Goal: Check status: Check status

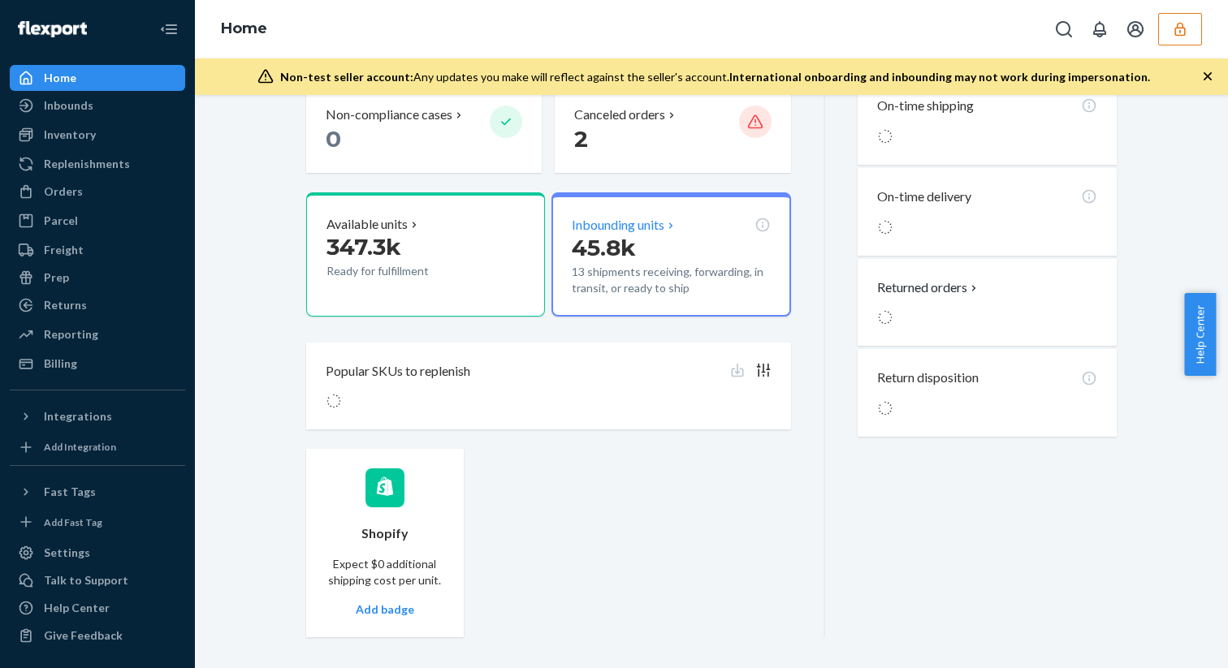
scroll to position [430, 0]
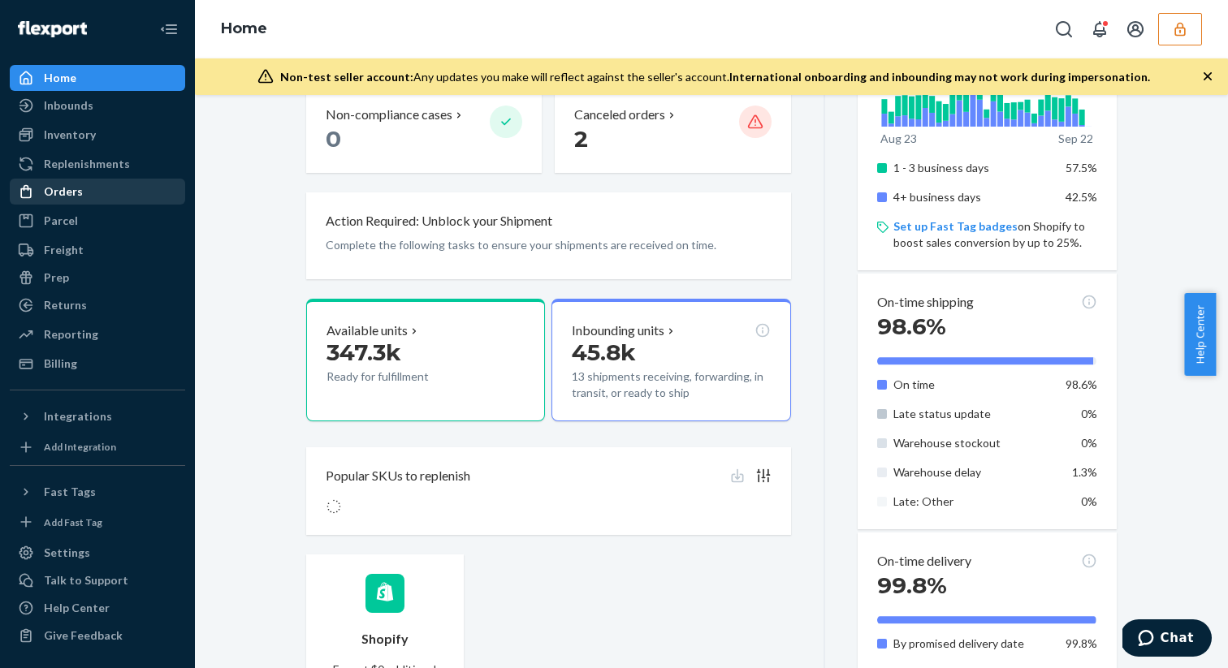
click at [91, 198] on div "Orders" at bounding box center [97, 191] width 172 height 23
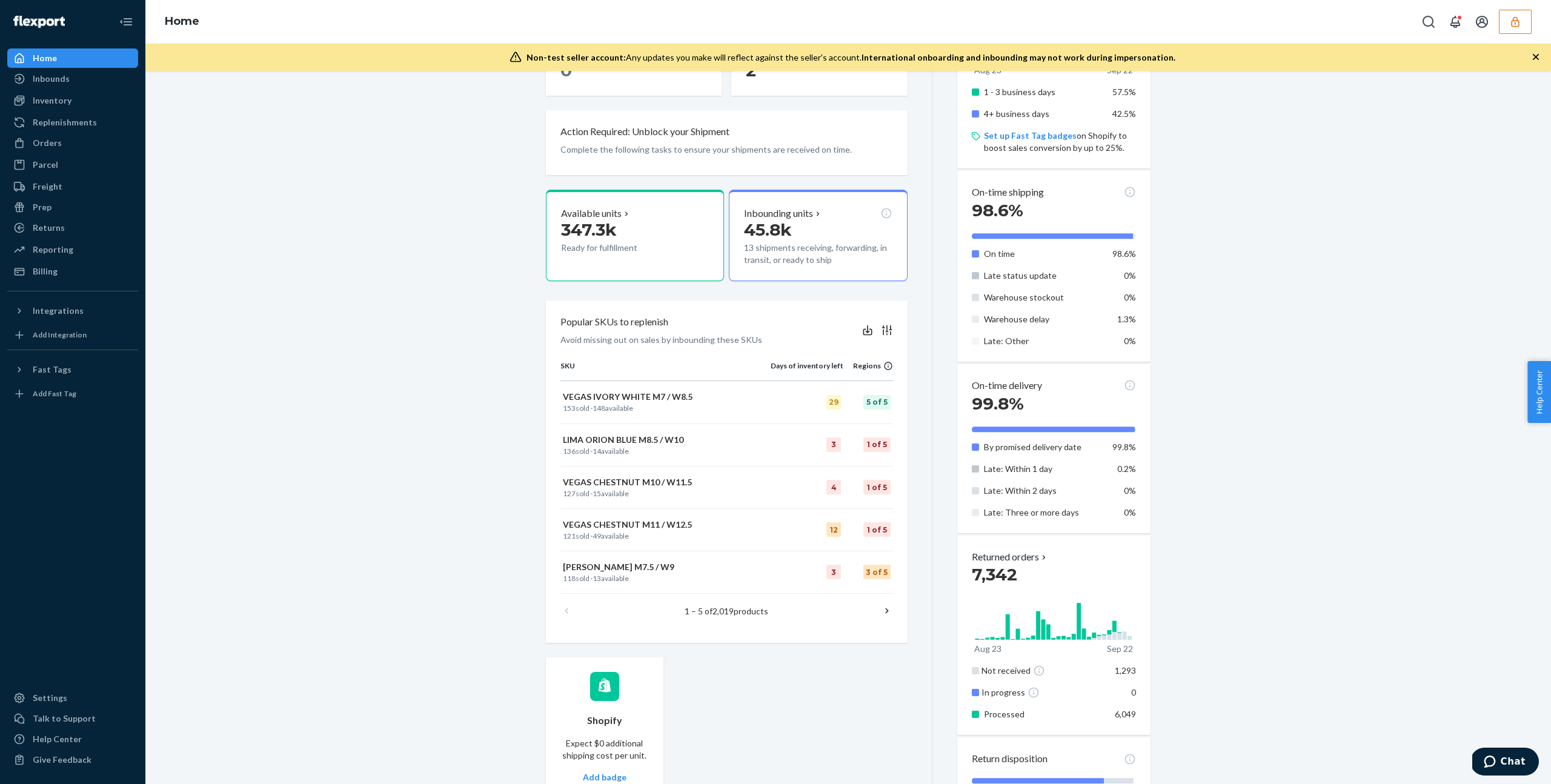
scroll to position [435, 0]
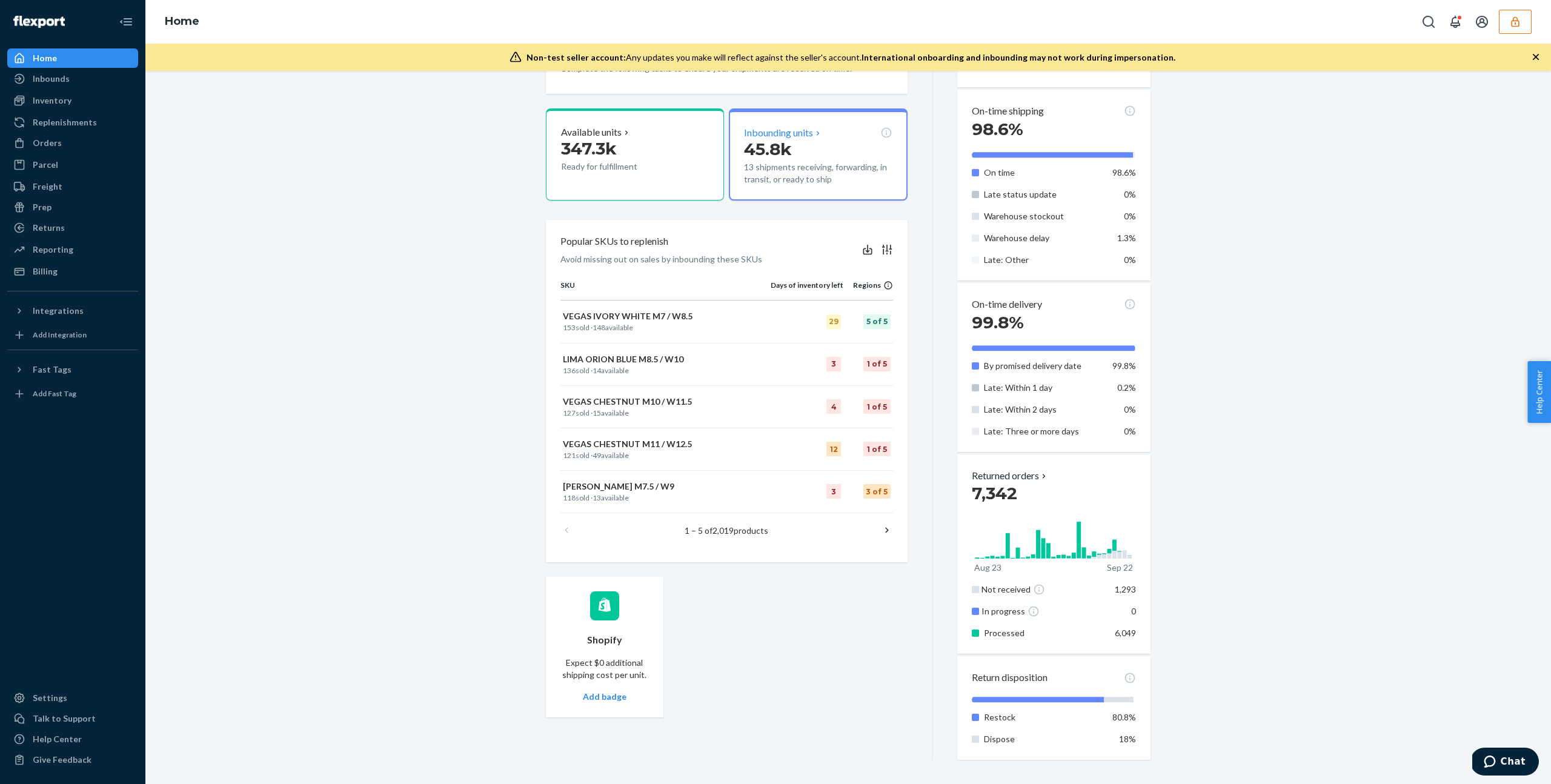
click at [842, 163] on p "13 shipments receiving, forwarding, in transit, or ready to ship" at bounding box center [818, 173] width 148 height 24
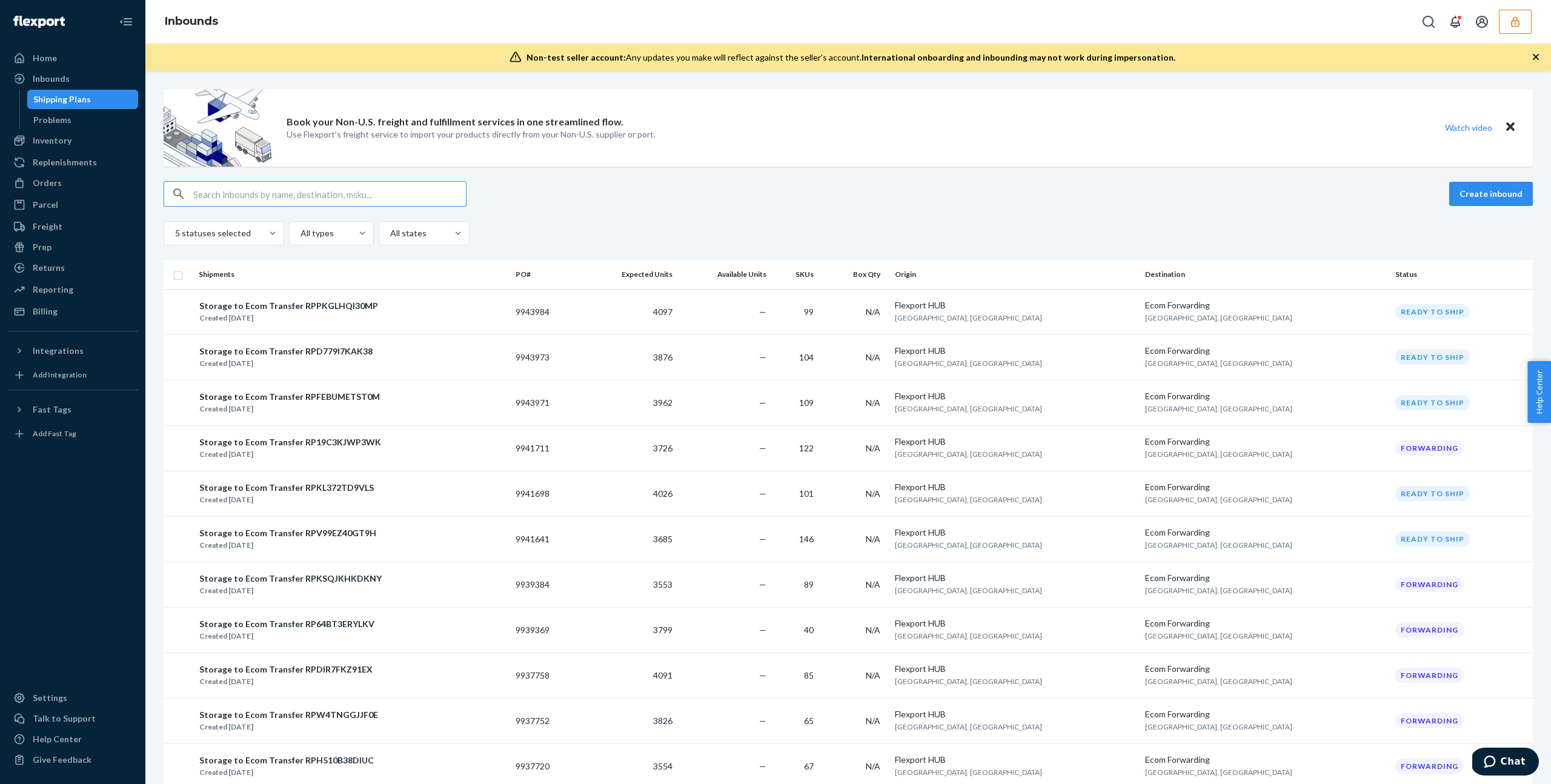
click at [1520, 19] on icon "button" at bounding box center [1515, 22] width 12 height 12
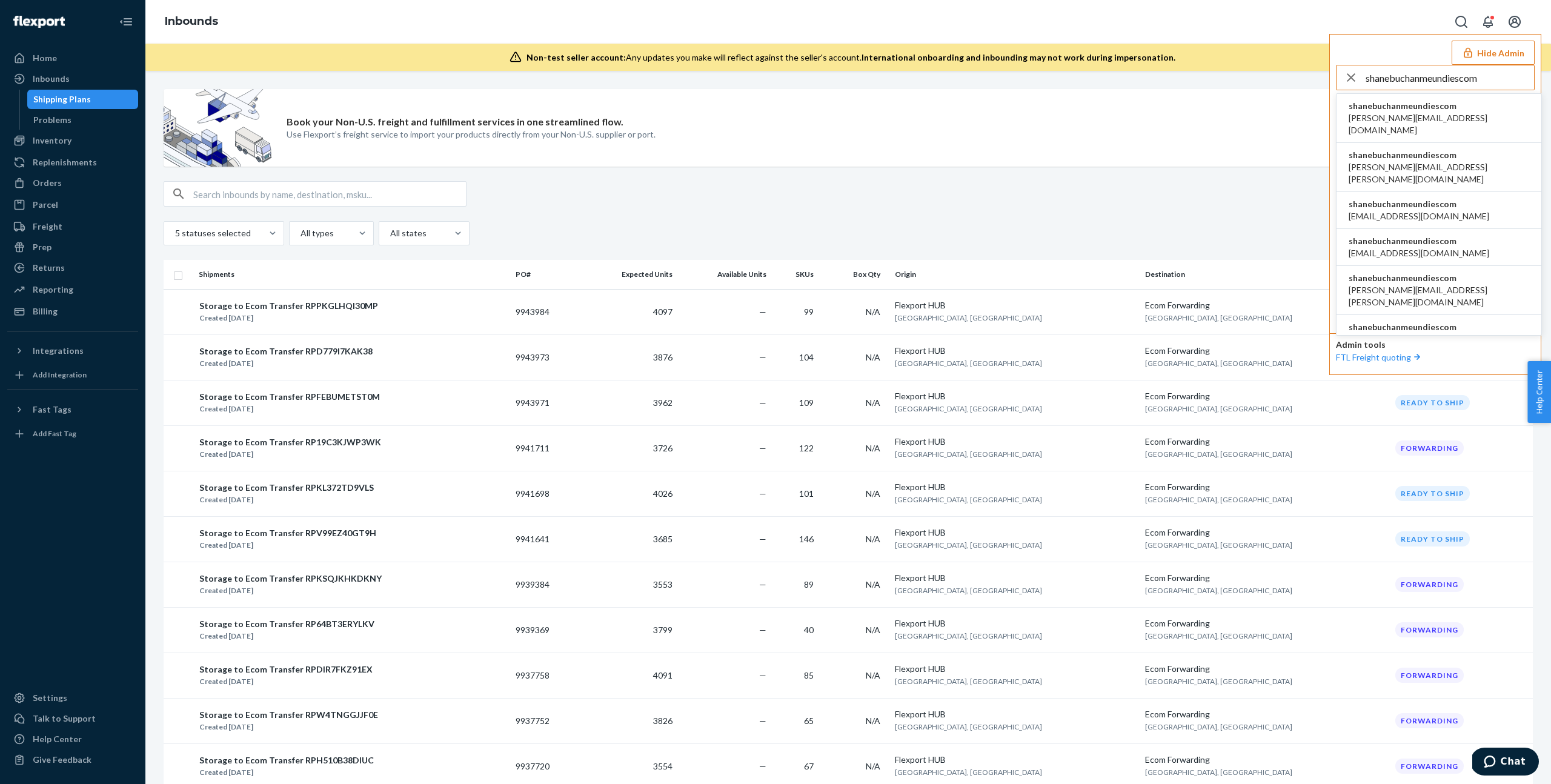
type input "shanebuchanmeundiescom"
click at [1409, 116] on span "aaronjhon.ygay@awesomecx.com" at bounding box center [1439, 124] width 181 height 24
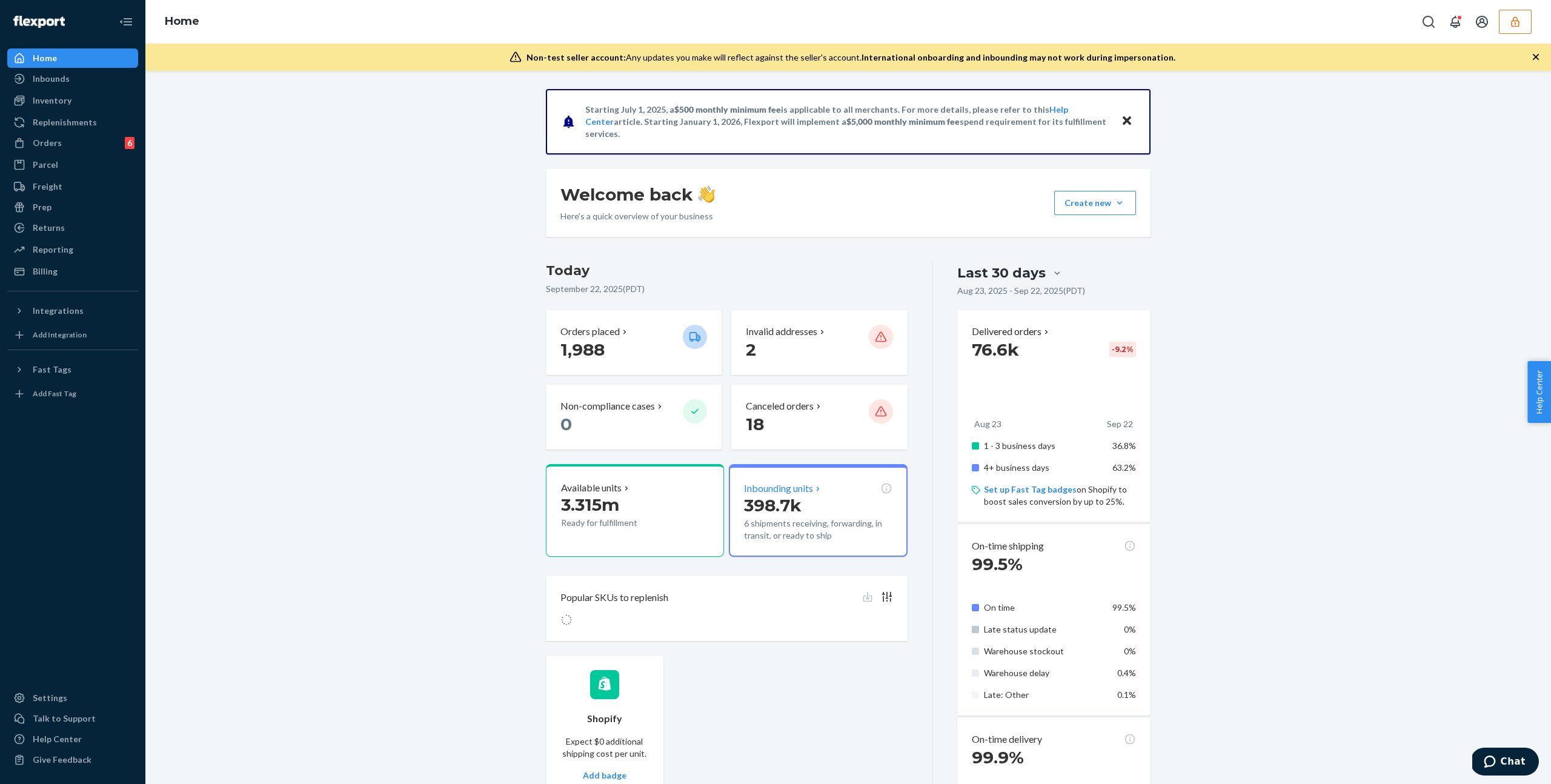
click at [793, 518] on p "6 shipments receiving, forwarding, in transit, or ready to ship" at bounding box center [818, 530] width 148 height 24
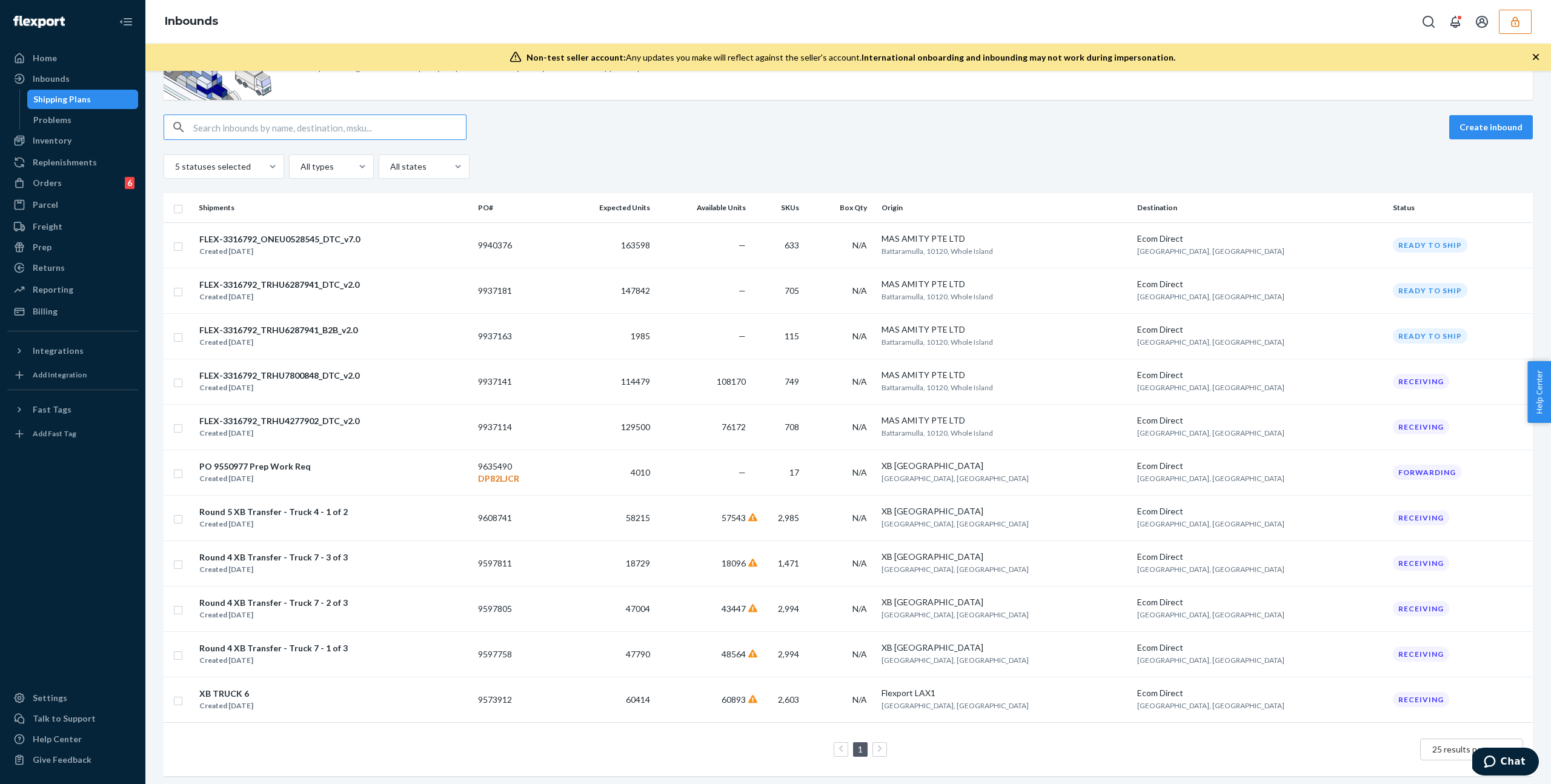
scroll to position [72, 0]
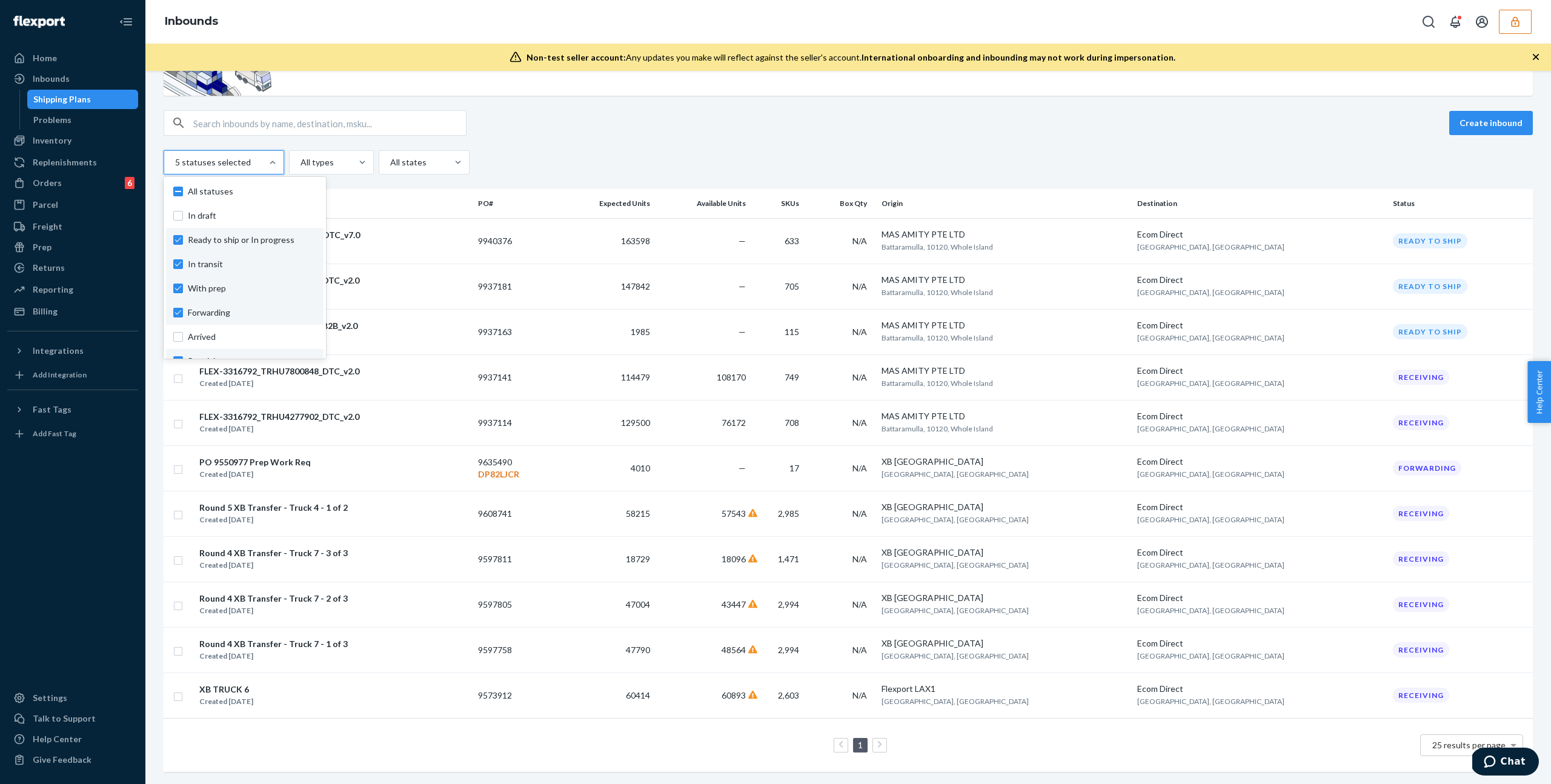
click at [208, 163] on div at bounding box center [222, 162] width 98 height 14
click at [175, 163] on input "option In draft focused, 1 of 10. 10 results available. Use Up and Down to choo…" at bounding box center [175, 163] width 1 height 12
click at [210, 186] on span "All statuses" at bounding box center [252, 192] width 128 height 12
checkbox input "true"
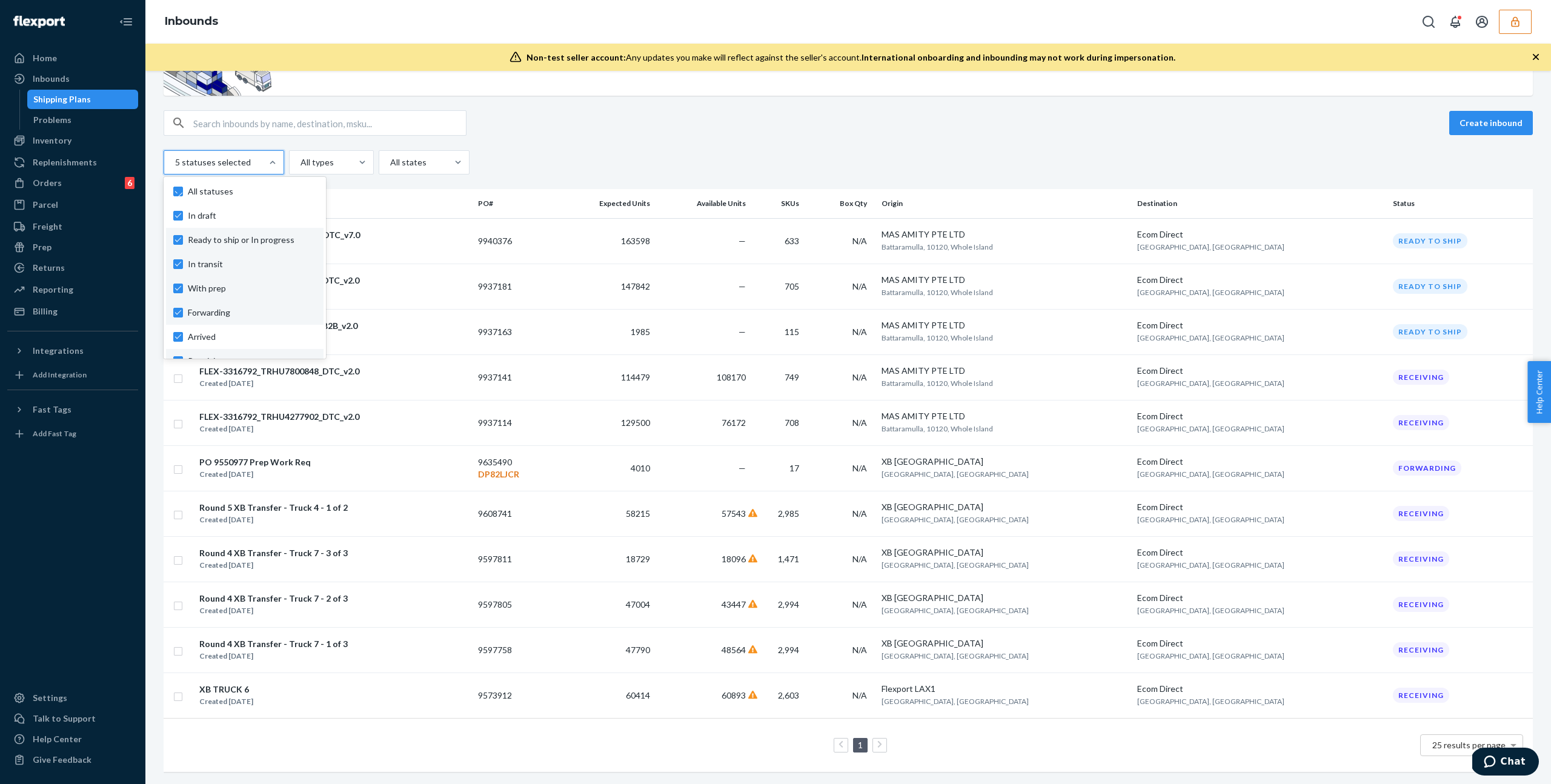
checkbox input "true"
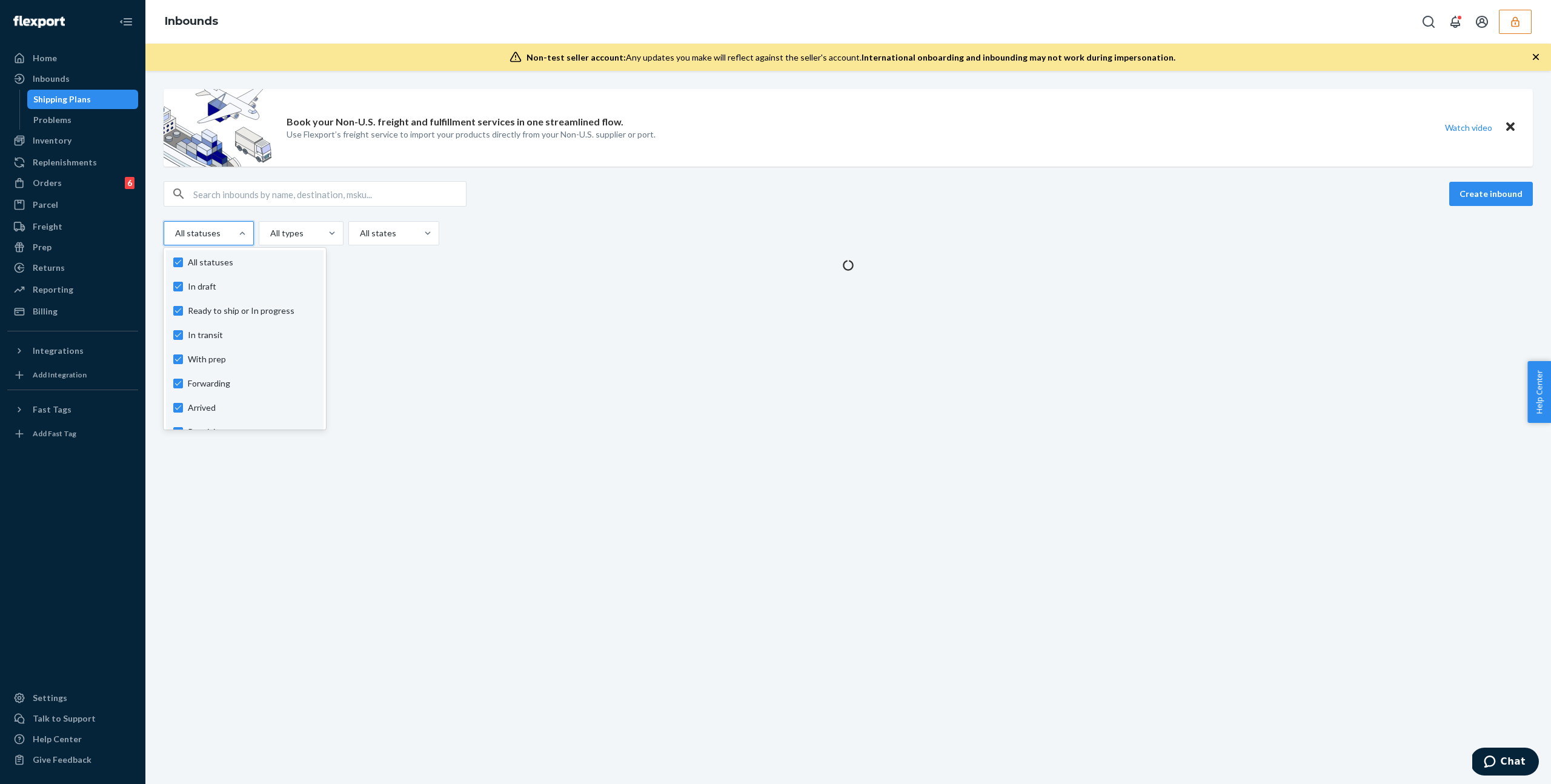
scroll to position [0, 0]
click at [769, 190] on div "Create inbound" at bounding box center [848, 194] width 1370 height 25
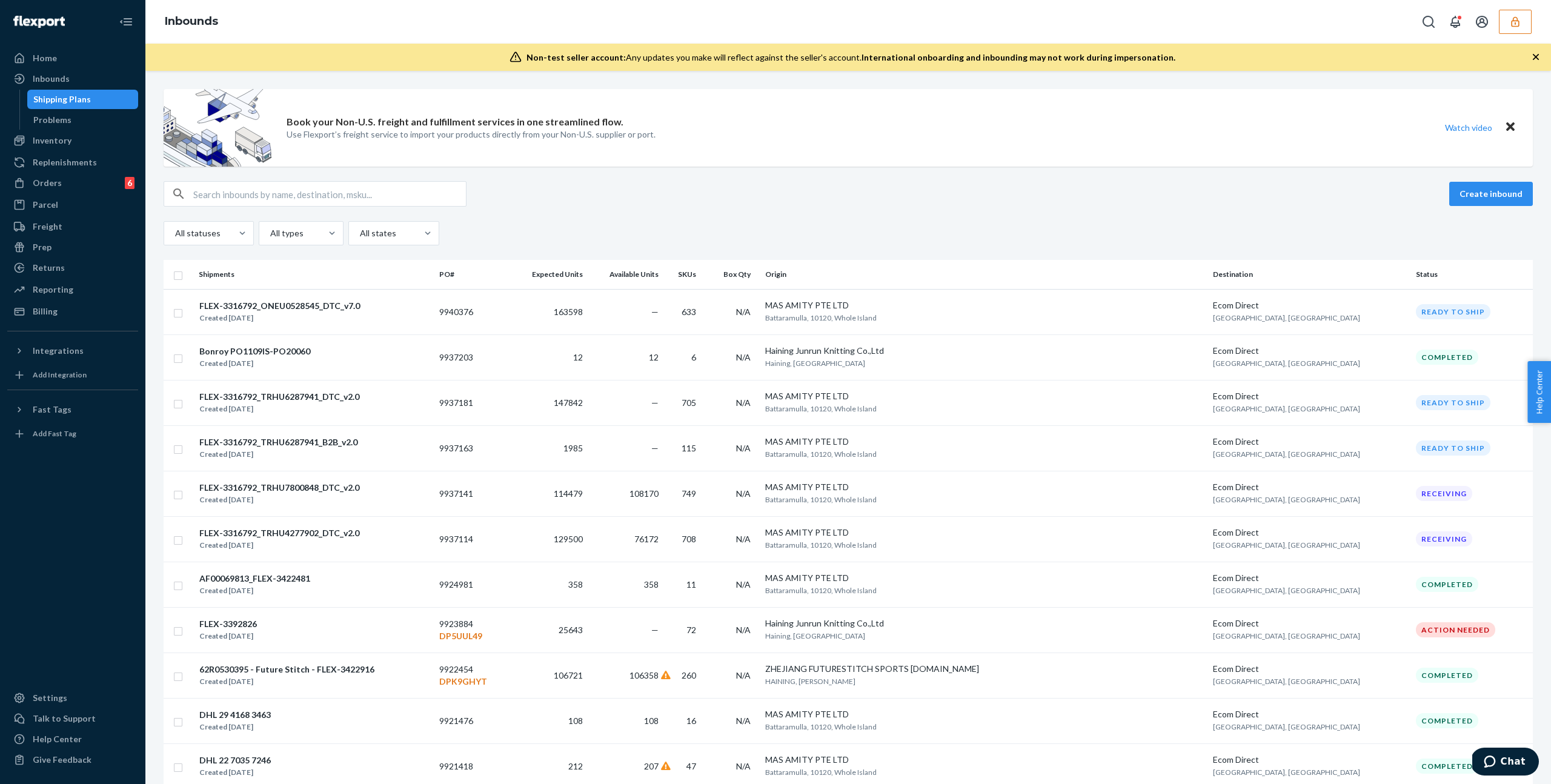
click at [242, 195] on input "text" at bounding box center [329, 194] width 272 height 24
paste input "3348996"
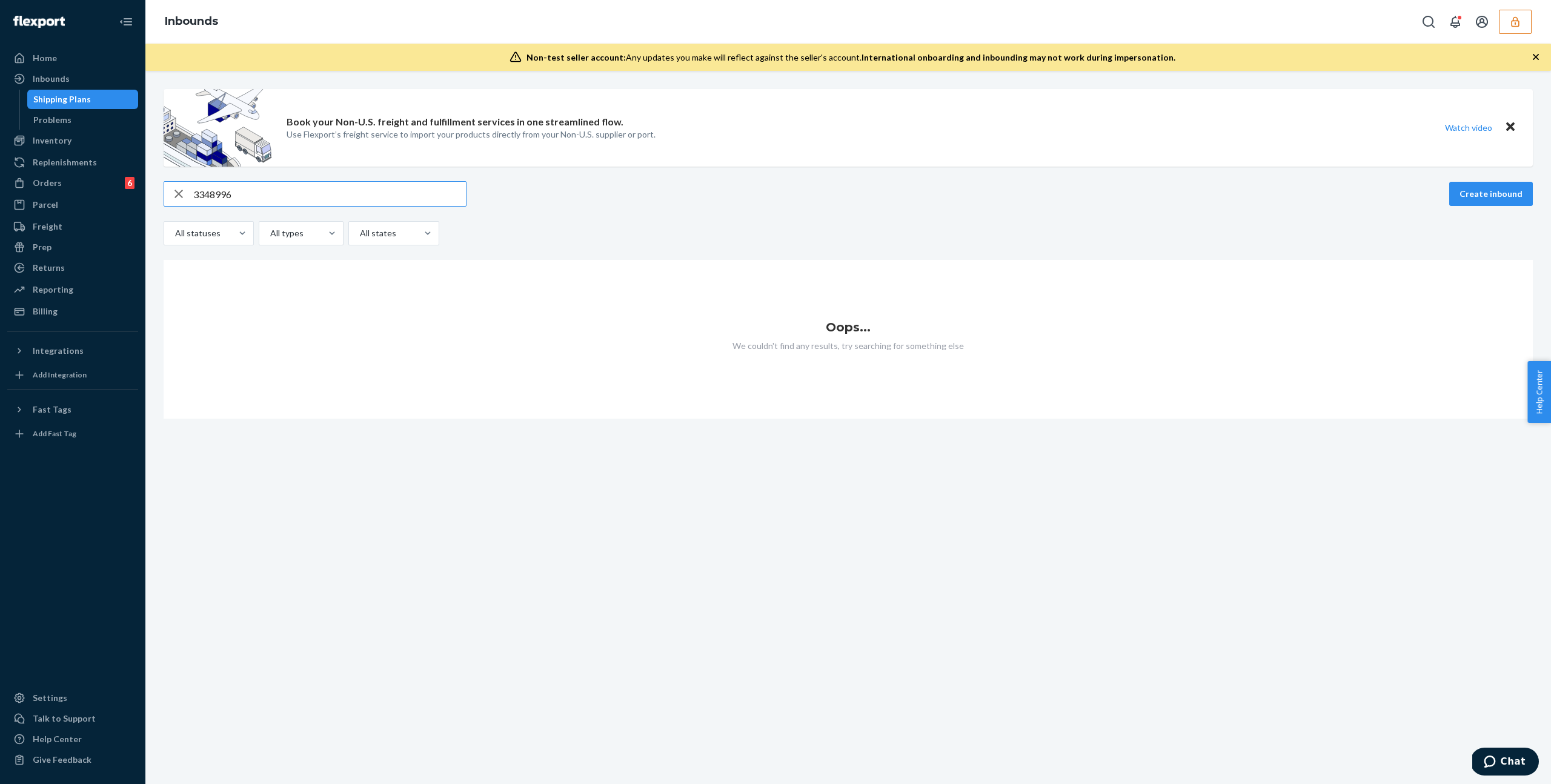
type input "3348996"
